Goal: Register for event/course

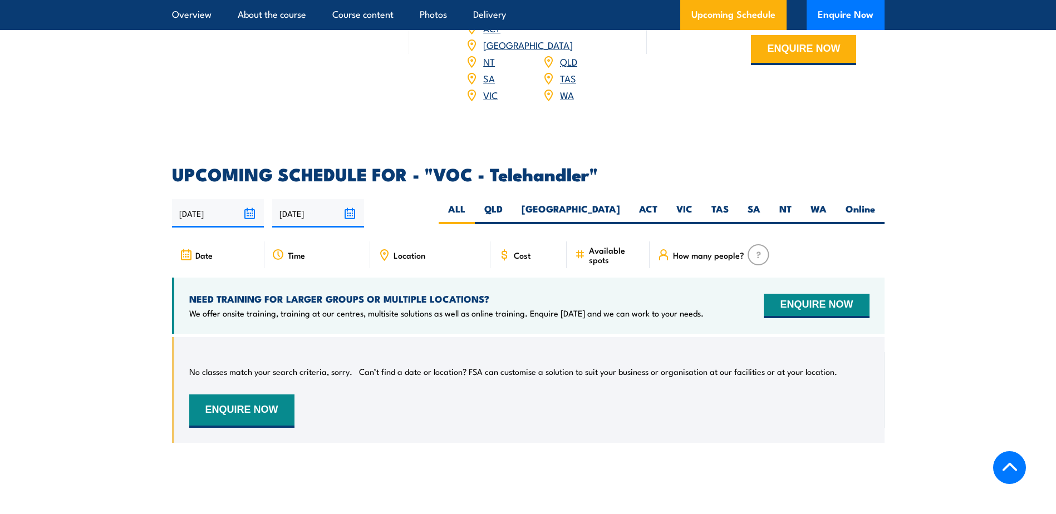
scroll to position [1559, 0]
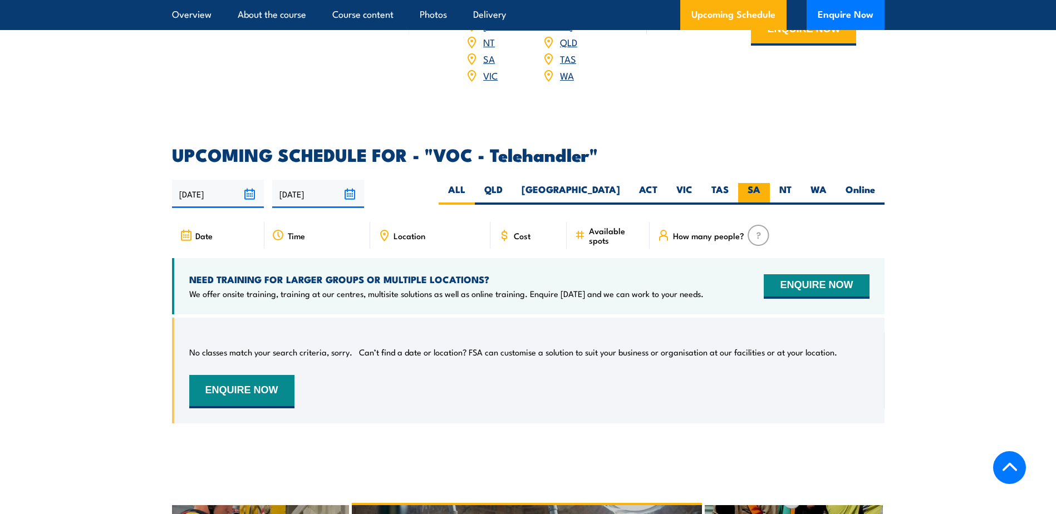
click at [748, 185] on label "SA" at bounding box center [754, 194] width 32 height 22
click at [761, 185] on input "SA" at bounding box center [764, 186] width 7 height 7
radio input "true"
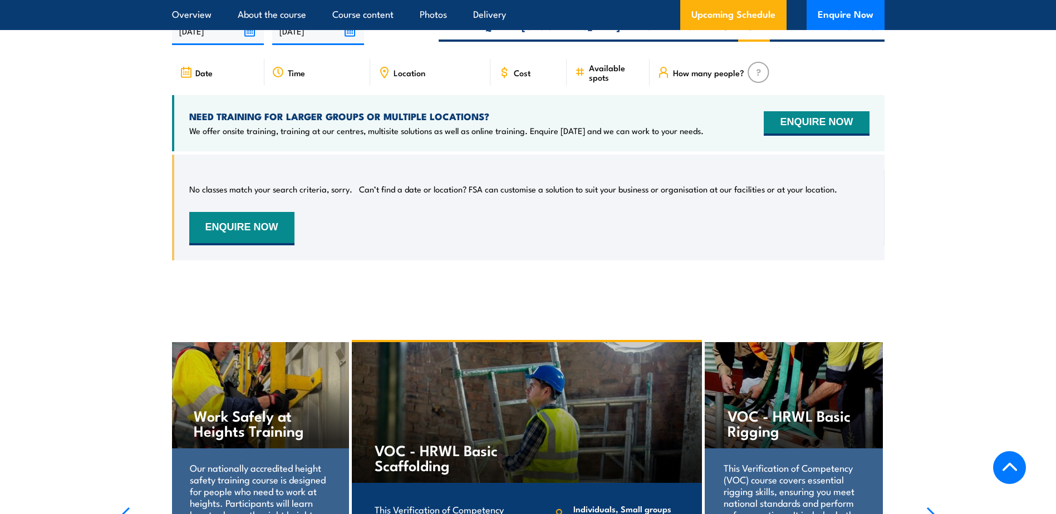
scroll to position [1702, 0]
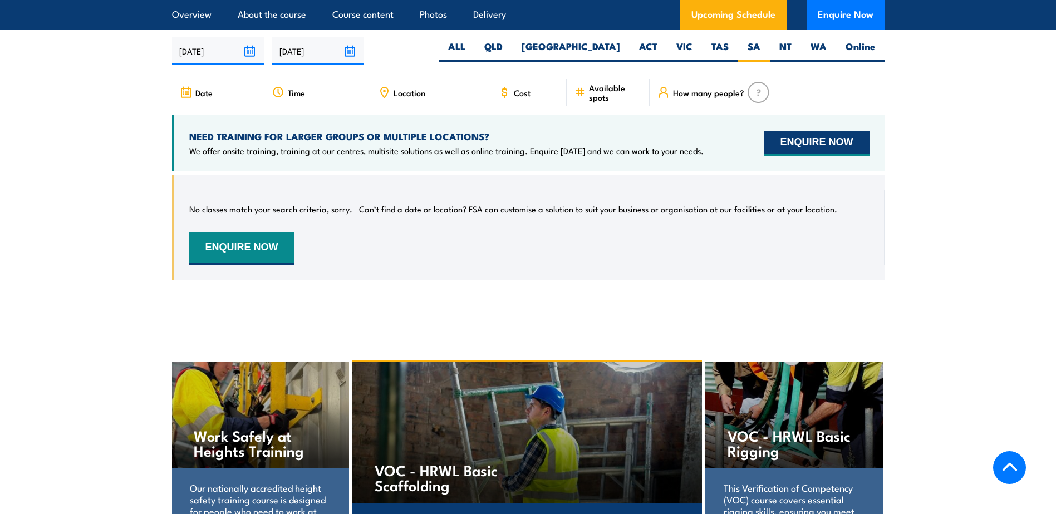
click at [806, 143] on button "ENQUIRE NOW" at bounding box center [816, 143] width 105 height 24
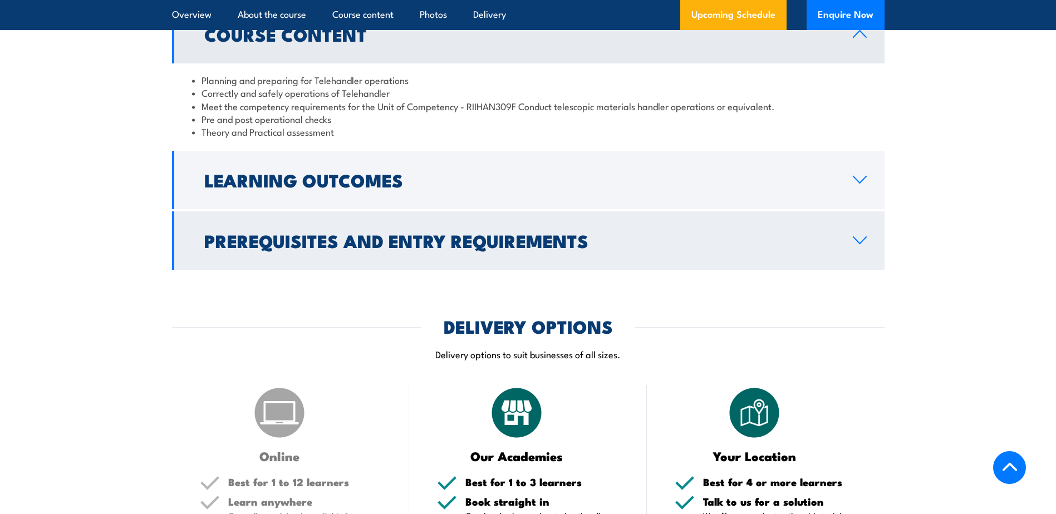
scroll to position [762, 0]
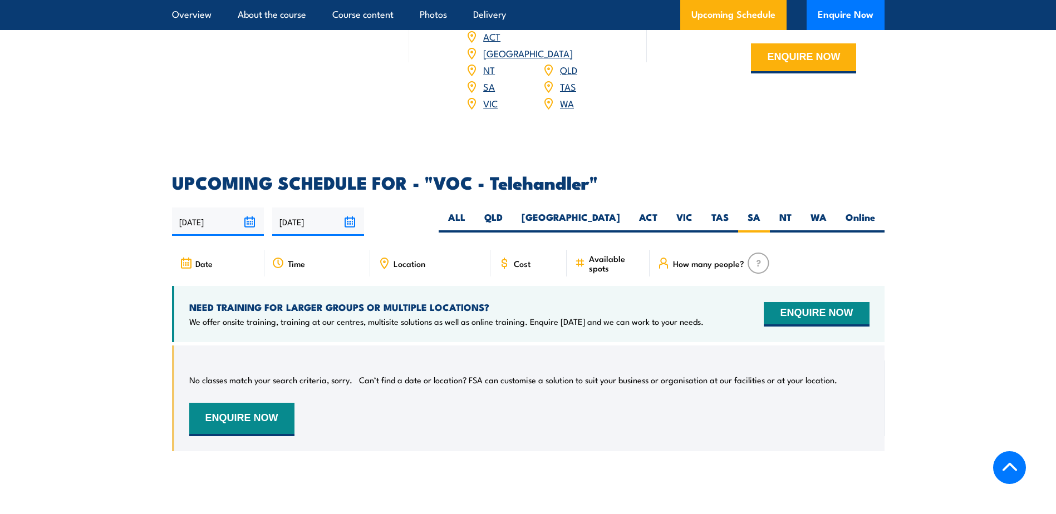
scroll to position [1559, 0]
